Goal: Ask a question

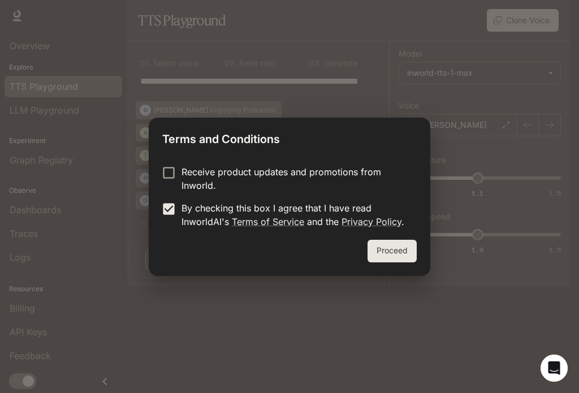
click at [172, 162] on div "Receive product updates and promotions from Inworld. By checking this box I agr…" at bounding box center [289, 198] width 281 height 84
click at [386, 247] on button "Proceed" at bounding box center [391, 251] width 49 height 23
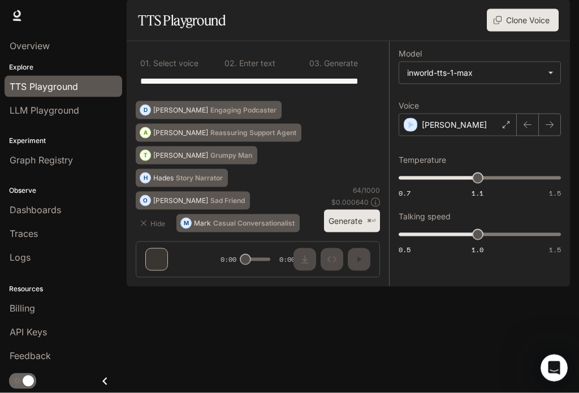
click at [27, 263] on span "Logs" at bounding box center [20, 257] width 21 height 14
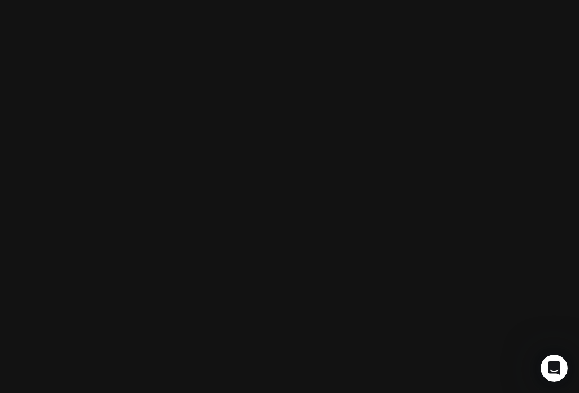
click at [20, 0] on html at bounding box center [289, 0] width 579 height 0
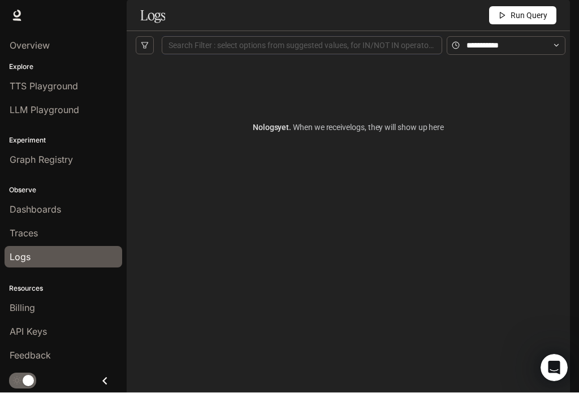
scroll to position [1, 0]
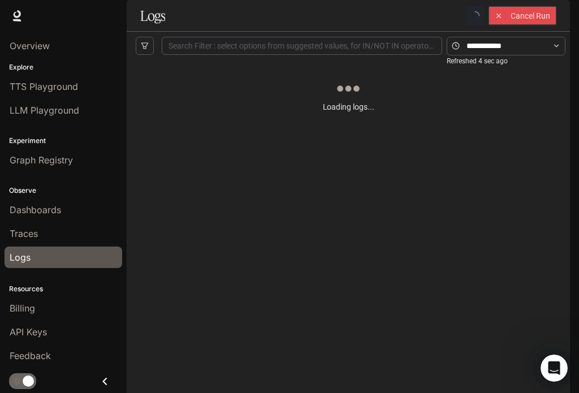
click at [21, 49] on span "Overview" at bounding box center [30, 46] width 40 height 14
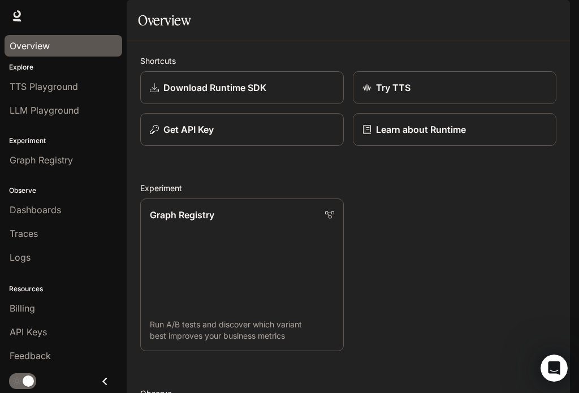
click at [557, 355] on div "Open Intercom Messenger" at bounding box center [553, 367] width 37 height 37
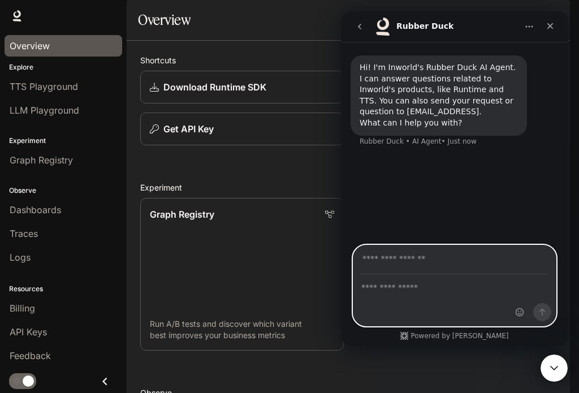
click at [399, 293] on textarea "Ask a question…" at bounding box center [454, 284] width 202 height 19
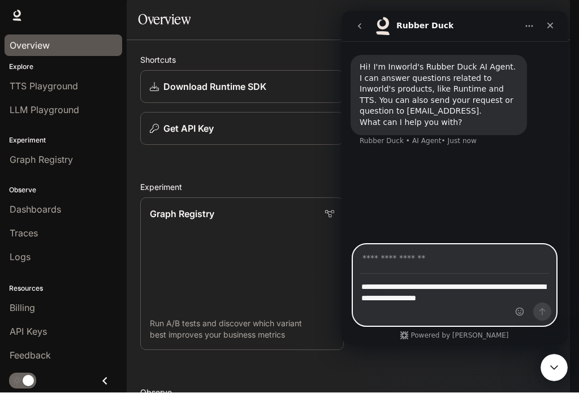
type textarea "**********"
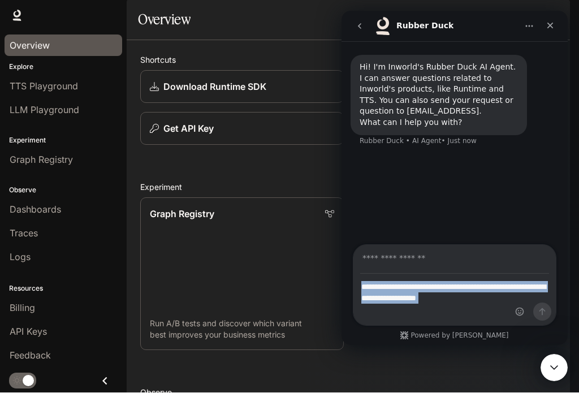
click at [516, 212] on div "Hi! I'm Inworld's Rubber Duck AI Agent. I can answer questions related to Inwor…" at bounding box center [454, 143] width 226 height 205
